Goal: Task Accomplishment & Management: Manage account settings

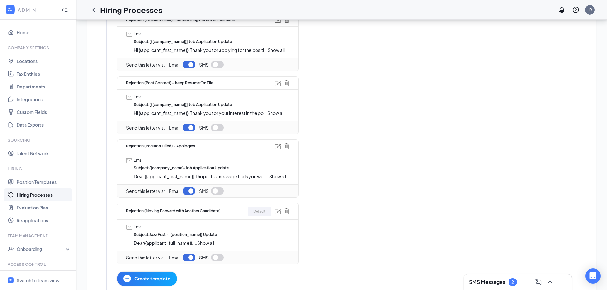
scroll to position [223, 0]
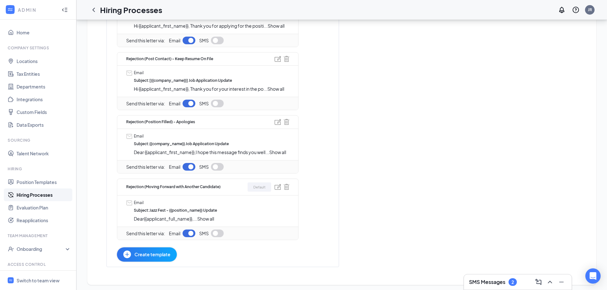
click at [208, 218] on span "Show all" at bounding box center [205, 219] width 17 height 6
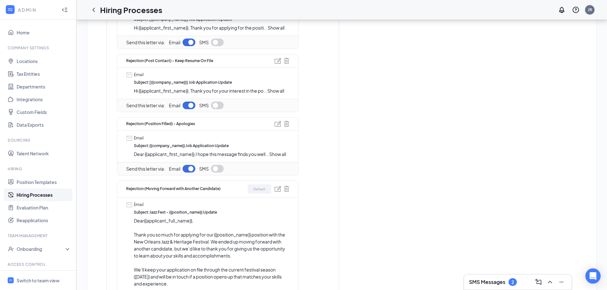
scroll to position [191, 0]
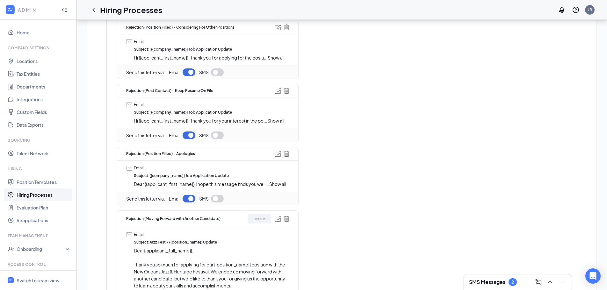
click at [253, 93] on div "Rejection (Post Contact) - Keep Resume On File" at bounding box center [207, 90] width 163 height 13
click at [279, 90] on img at bounding box center [278, 91] width 6 height 6
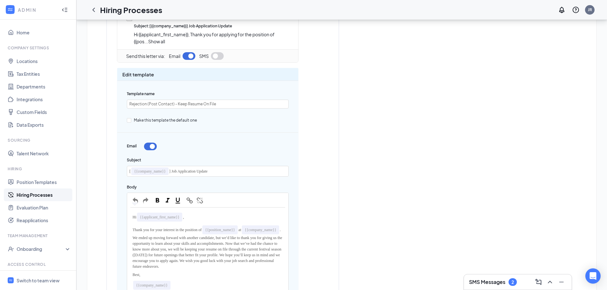
scroll to position [223, 0]
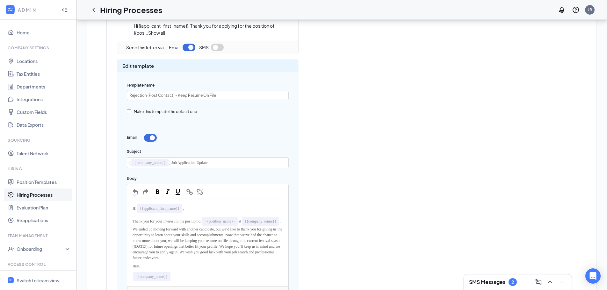
click at [129, 111] on input "Make this template the default one" at bounding box center [129, 112] width 4 height 4
checkbox input "true"
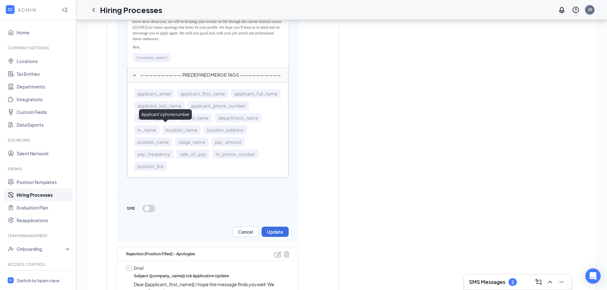
scroll to position [446, 0]
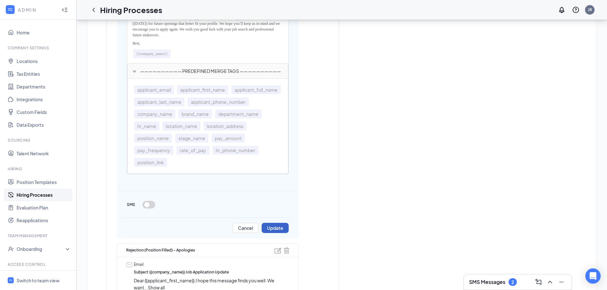
click at [275, 233] on button "Update" at bounding box center [275, 228] width 27 height 10
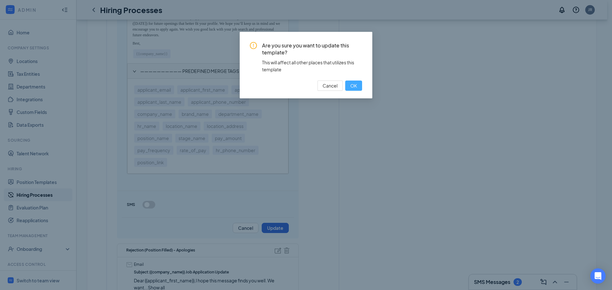
click at [355, 85] on span "OK" at bounding box center [353, 85] width 7 height 7
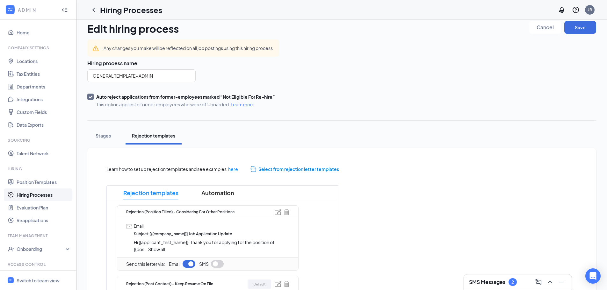
scroll to position [0, 0]
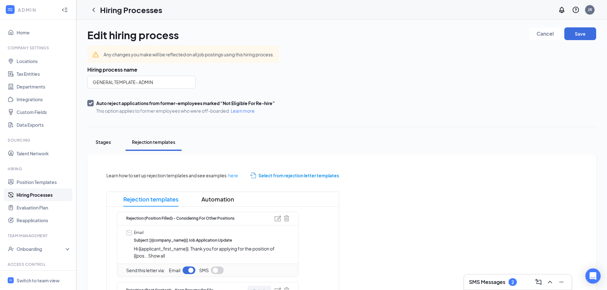
click at [101, 141] on div "Stages" at bounding box center [103, 142] width 19 height 6
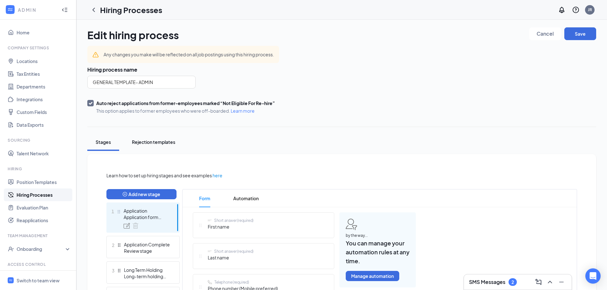
click at [163, 144] on div "Rejection templates" at bounding box center [153, 142] width 43 height 6
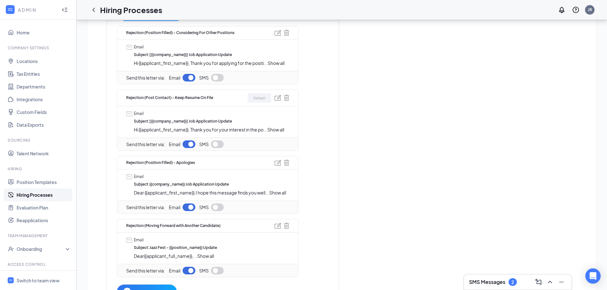
scroll to position [226, 0]
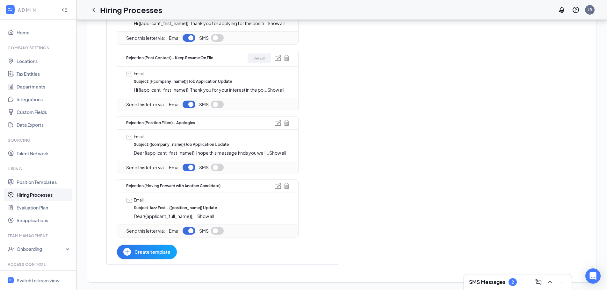
click at [209, 217] on span "Show all" at bounding box center [205, 216] width 17 height 6
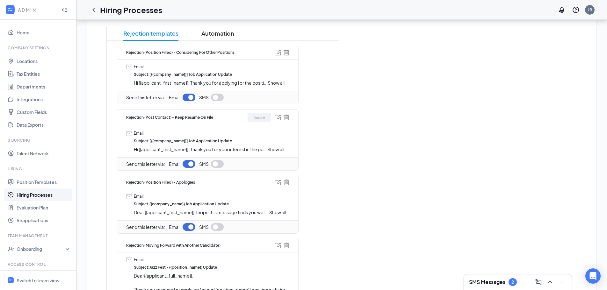
scroll to position [162, 0]
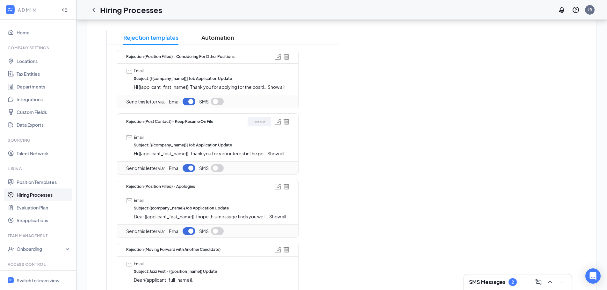
click at [279, 219] on span "Show all" at bounding box center [277, 217] width 17 height 6
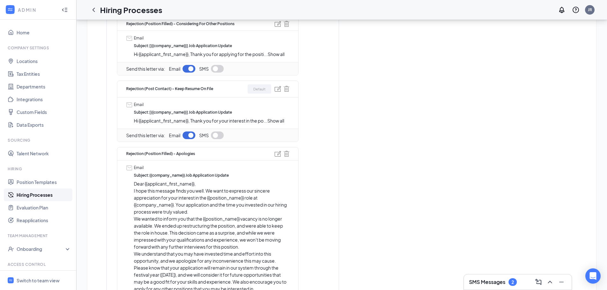
scroll to position [226, 0]
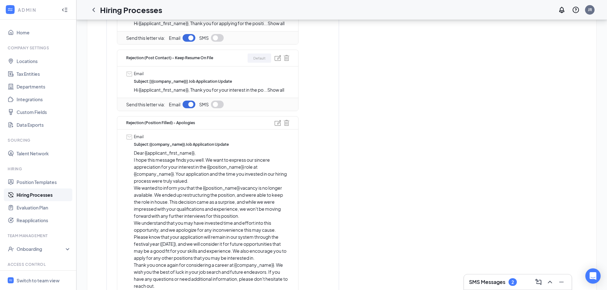
click at [217, 162] on p "I hope this message finds you well. We want to express our sincere appreciation…" at bounding box center [211, 170] width 155 height 28
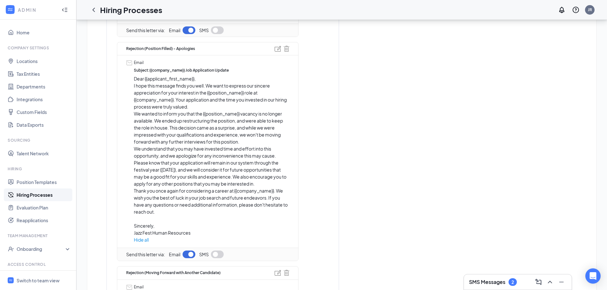
scroll to position [321, 0]
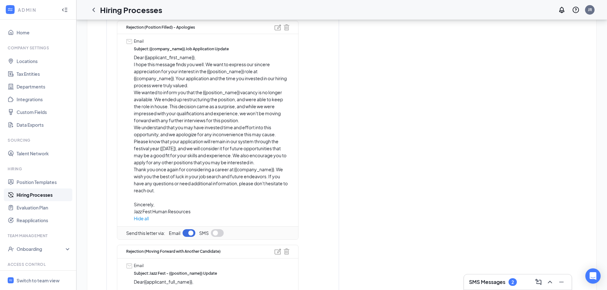
click at [142, 219] on span "Hide all" at bounding box center [211, 218] width 155 height 7
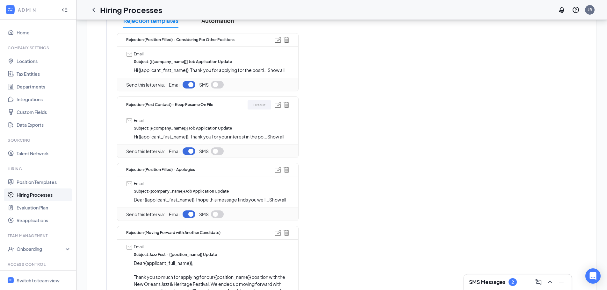
scroll to position [162, 0]
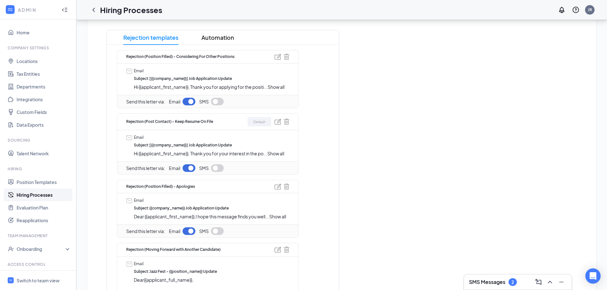
click at [277, 154] on span "Show all" at bounding box center [275, 154] width 17 height 6
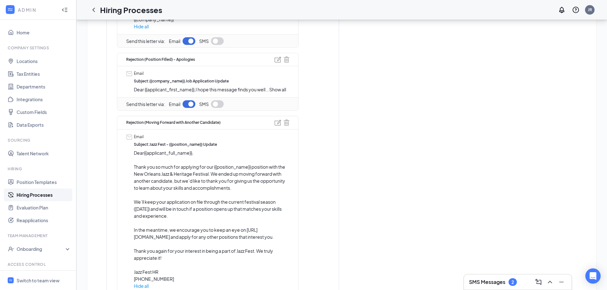
scroll to position [385, 0]
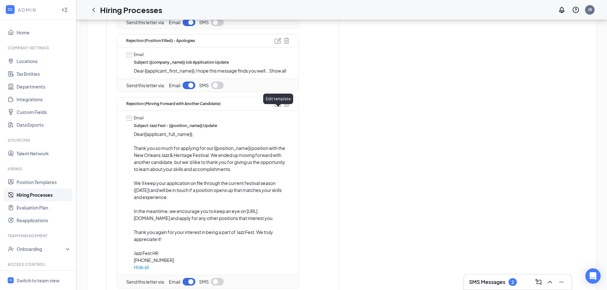
click at [277, 107] on img at bounding box center [278, 104] width 6 height 6
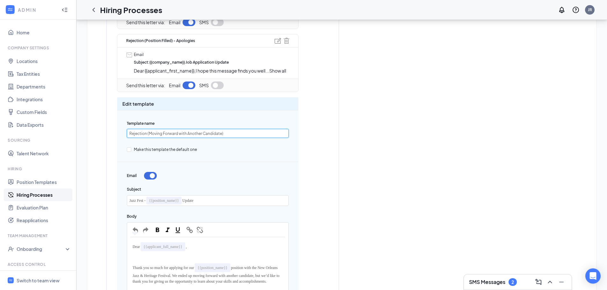
click at [149, 138] on input "Rejection (Moving Forward with Another Candidate)" at bounding box center [208, 133] width 162 height 9
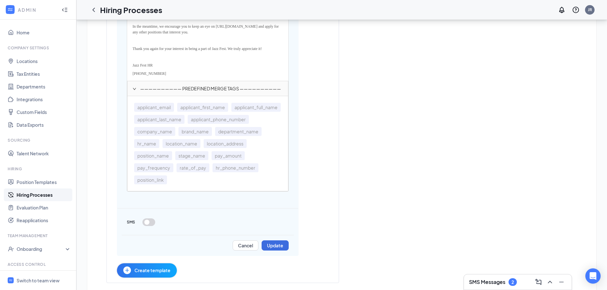
scroll to position [703, 0]
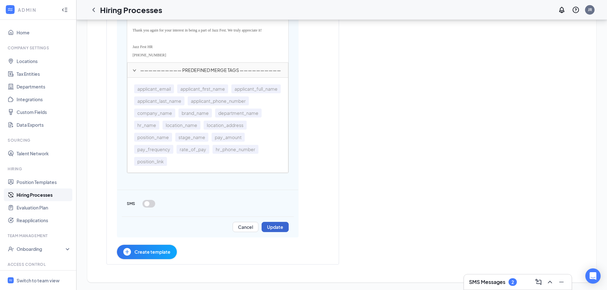
type input "Rejection (Post Contact -Moving Forward with Another Candidate)"
click at [273, 232] on button "Update" at bounding box center [275, 227] width 27 height 10
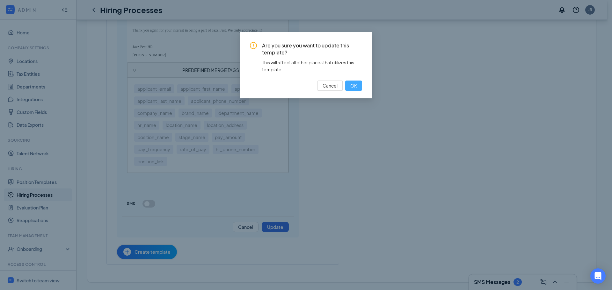
click at [354, 86] on span "OK" at bounding box center [353, 85] width 7 height 7
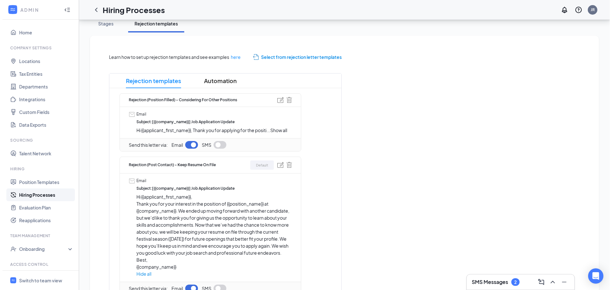
scroll to position [127, 0]
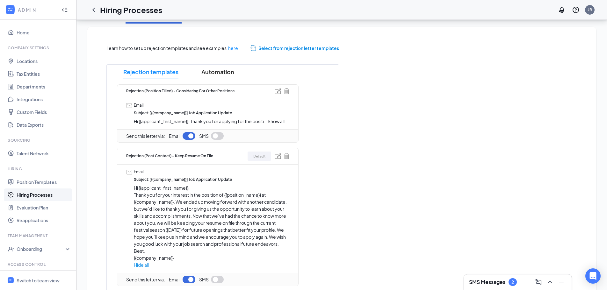
click at [277, 122] on span "Show all" at bounding box center [276, 121] width 17 height 6
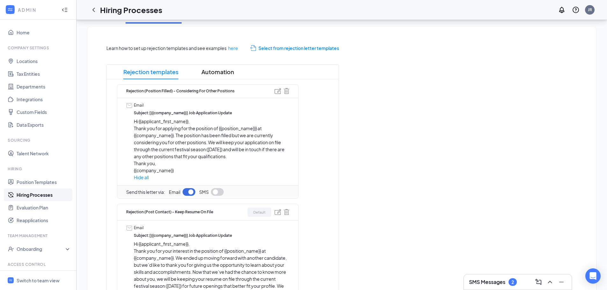
click at [283, 48] on span "Select from rejection letter templates" at bounding box center [298, 48] width 81 height 7
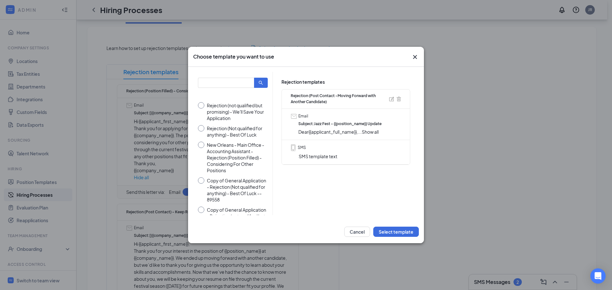
scroll to position [64, 0]
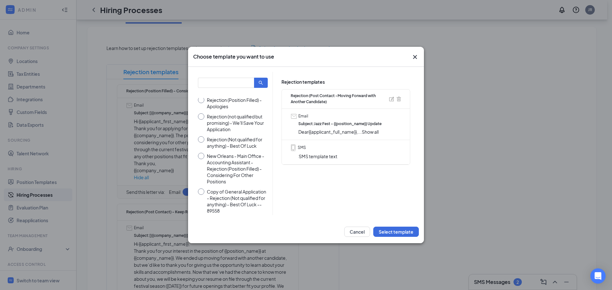
click at [228, 143] on input "Rejection (Not qualified for anything) - Best Of Luck" at bounding box center [233, 142] width 70 height 13
radio input "true"
radio input "false"
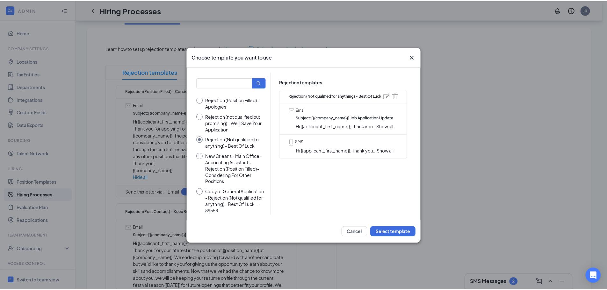
scroll to position [32, 0]
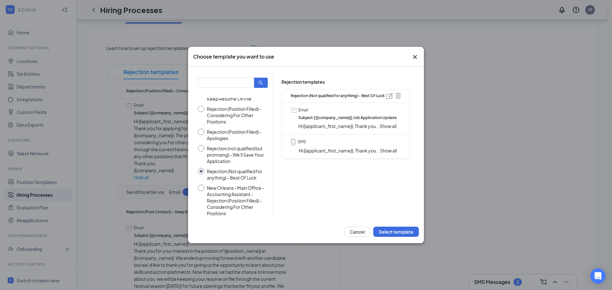
click at [222, 153] on input "Rejection (not qualified but promising) - We'll Save Your Application" at bounding box center [233, 154] width 70 height 19
radio input "true"
radio input "false"
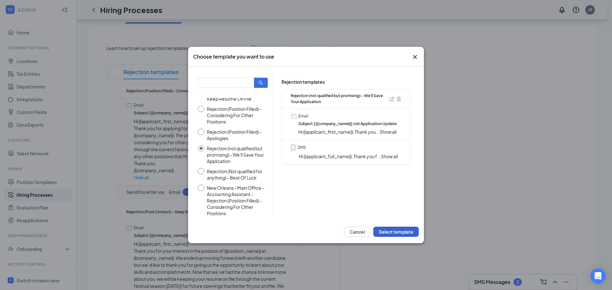
click at [393, 233] on button "Select template" at bounding box center [396, 232] width 46 height 10
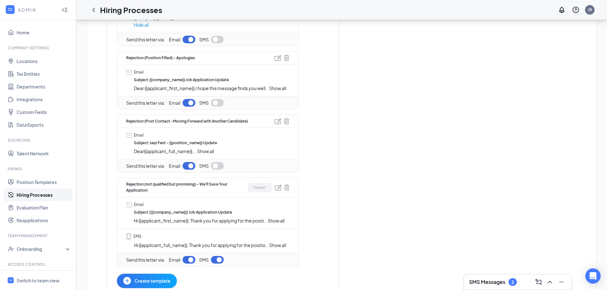
scroll to position [446, 0]
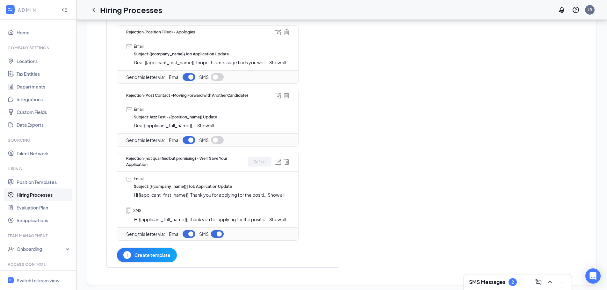
click at [280, 198] on span "Hi {{applicant_first_name}}, Thank you for applying for the positi ... Show all" at bounding box center [211, 194] width 155 height 7
click at [278, 198] on span "Show all" at bounding box center [276, 195] width 17 height 6
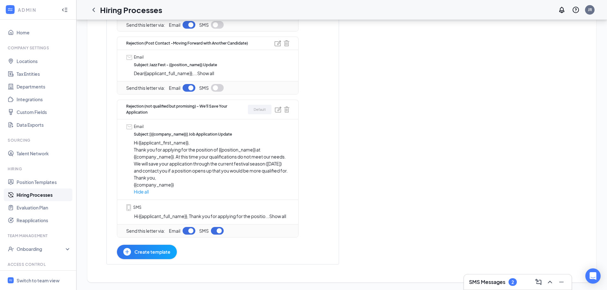
scroll to position [519, 0]
click at [220, 231] on button "button" at bounding box center [217, 231] width 13 height 8
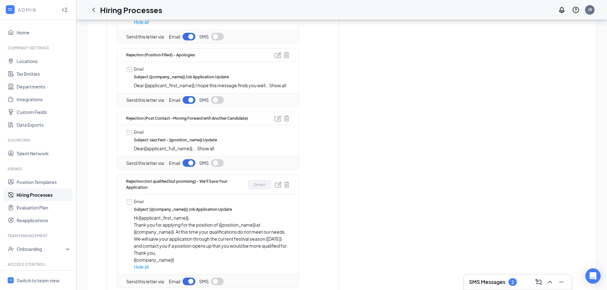
scroll to position [424, 0]
click at [206, 150] on span "Show all" at bounding box center [205, 148] width 17 height 6
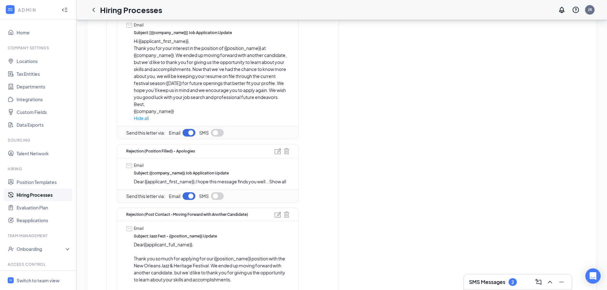
scroll to position [297, 0]
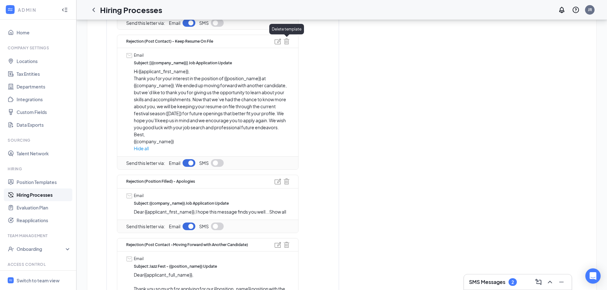
click at [285, 41] on img at bounding box center [286, 42] width 6 height 6
click at [333, 21] on span "Yes" at bounding box center [331, 23] width 8 height 7
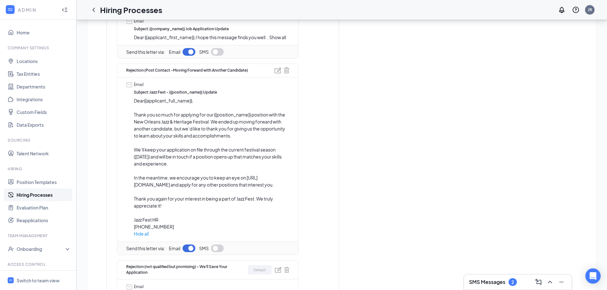
scroll to position [350, 0]
